Goal: Task Accomplishment & Management: Manage account settings

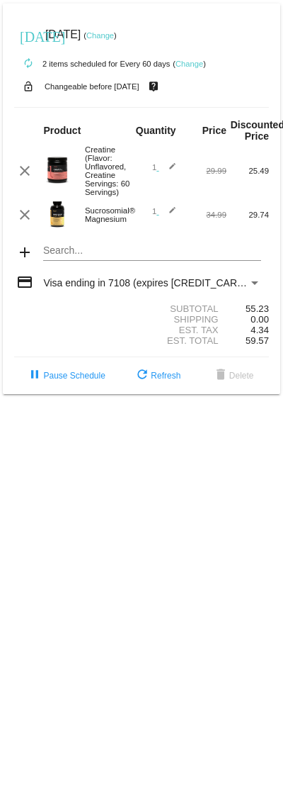
click at [116, 223] on div "Sucrosomial® Magnesium" at bounding box center [110, 214] width 64 height 17
click at [179, 223] on div "1 edit" at bounding box center [163, 214] width 43 height 17
click at [195, 60] on link "Change" at bounding box center [190, 64] width 28 height 9
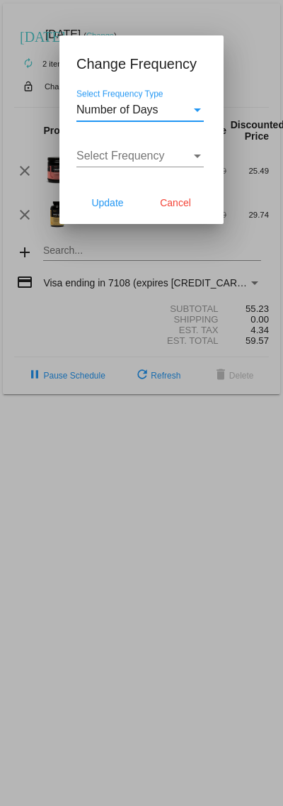
click at [191, 208] on span "Cancel" at bounding box center [175, 202] width 31 height 11
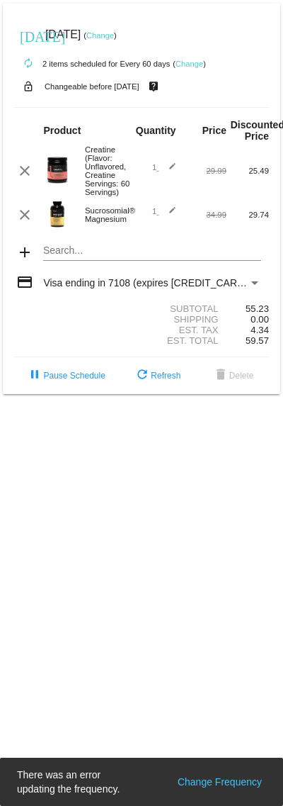
click at [62, 228] on img at bounding box center [57, 214] width 28 height 28
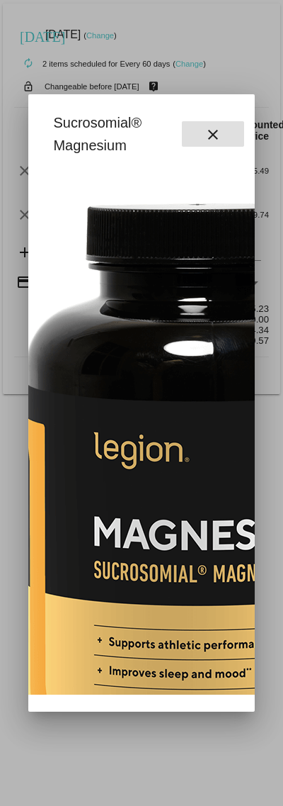
scroll to position [-1, 218]
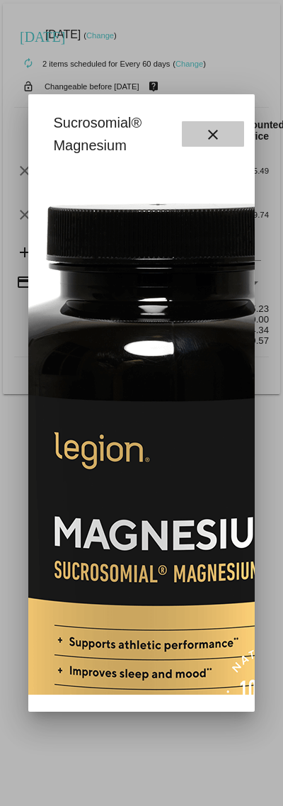
click at [218, 137] on mat-icon "close" at bounding box center [213, 134] width 17 height 17
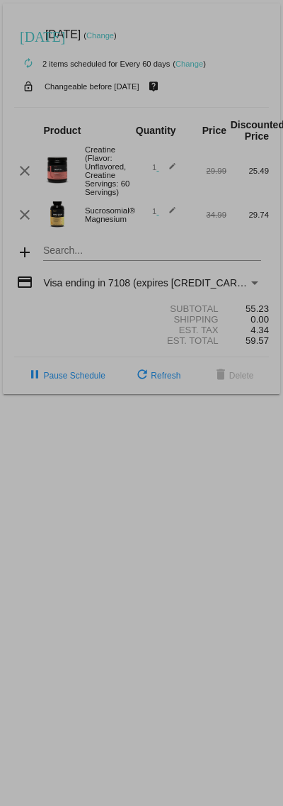
scroll to position [0, 247]
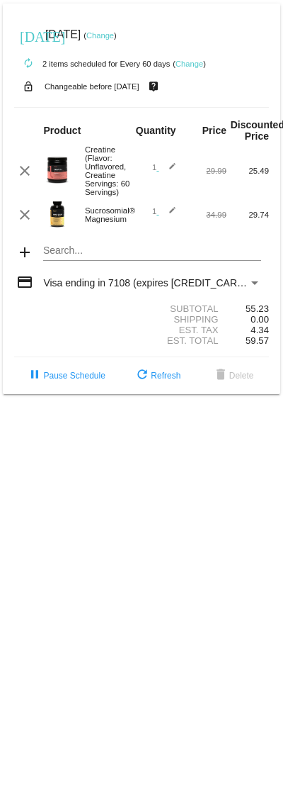
click at [154, 215] on span "1 edit" at bounding box center [164, 211] width 24 height 9
click at [198, 68] on link "Change" at bounding box center [190, 64] width 28 height 9
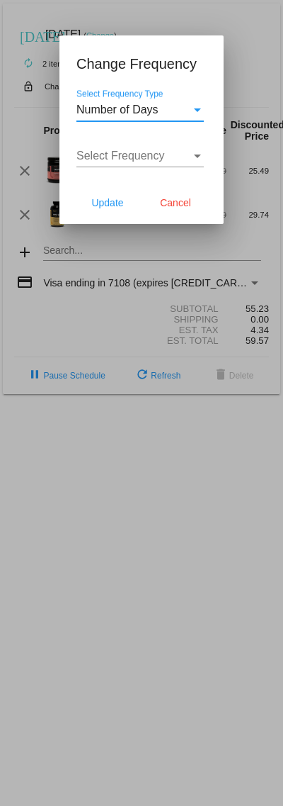
click at [202, 114] on div "Select Frequency Type" at bounding box center [197, 109] width 13 height 13
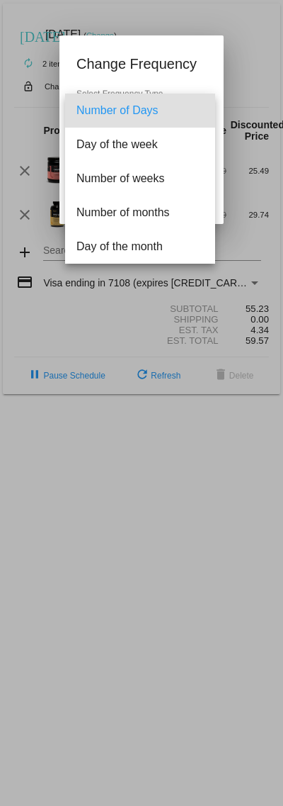
click at [191, 68] on div at bounding box center [141, 403] width 283 height 806
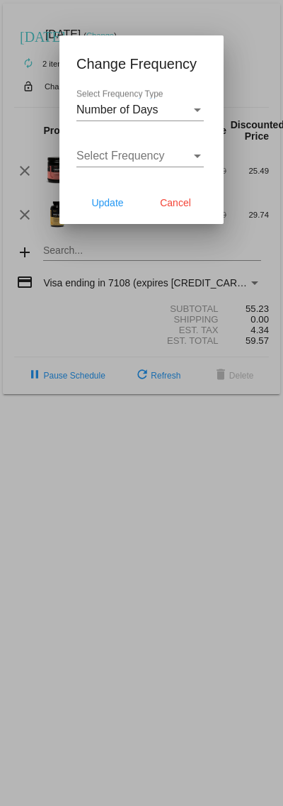
click at [181, 203] on span "Cancel" at bounding box center [175, 202] width 31 height 11
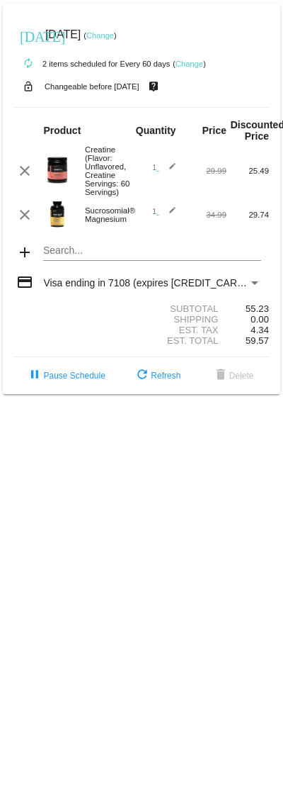
click at [96, 223] on div "Sucrosomial® Magnesium" at bounding box center [110, 214] width 64 height 17
click at [59, 228] on img at bounding box center [57, 214] width 28 height 28
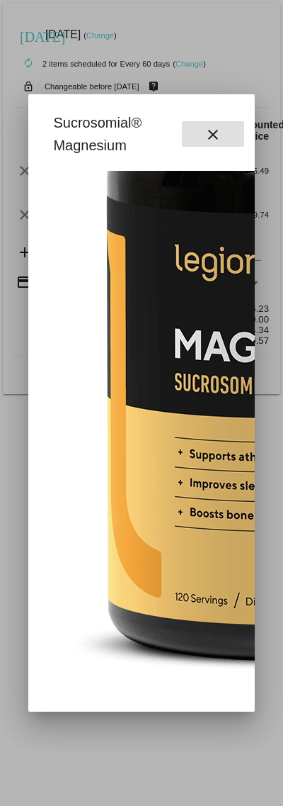
click at [220, 135] on mat-icon "close" at bounding box center [213, 134] width 17 height 17
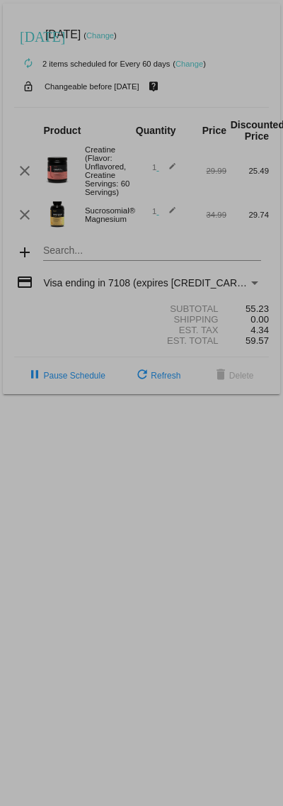
scroll to position [189, 110]
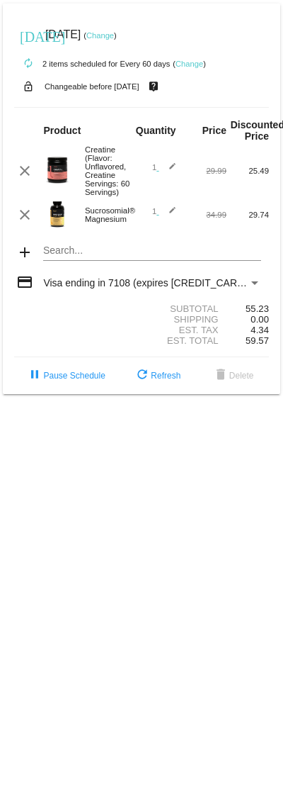
click at [66, 265] on mat-card "today Oct 14 2025 ( Change ) autorenew 2 items scheduled for Every 60 days ( Ch…" at bounding box center [142, 199] width 278 height 390
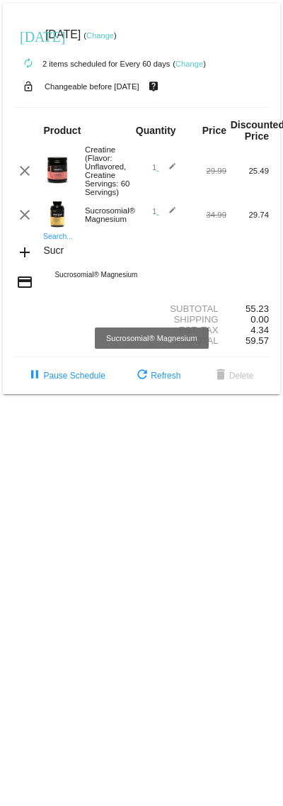
type input "Sucr"
click at [94, 292] on div "Sucrosomial® Magnesium" at bounding box center [152, 275] width 218 height 34
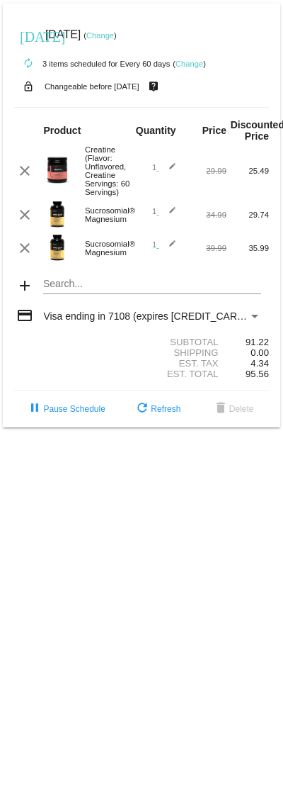
click at [26, 257] on mat-icon "clear" at bounding box center [24, 248] width 17 height 17
